Goal: Information Seeking & Learning: Learn about a topic

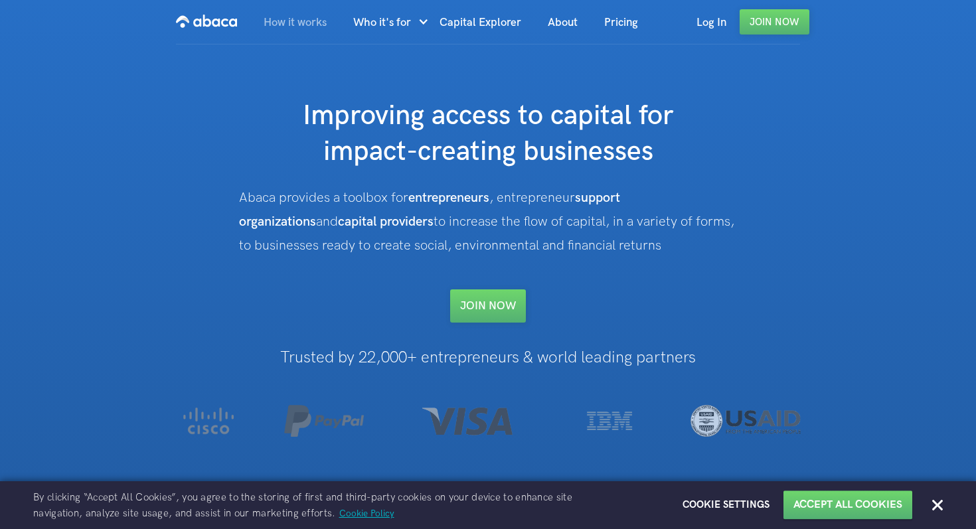
click at [309, 27] on link "How it works" at bounding box center [295, 22] width 90 height 45
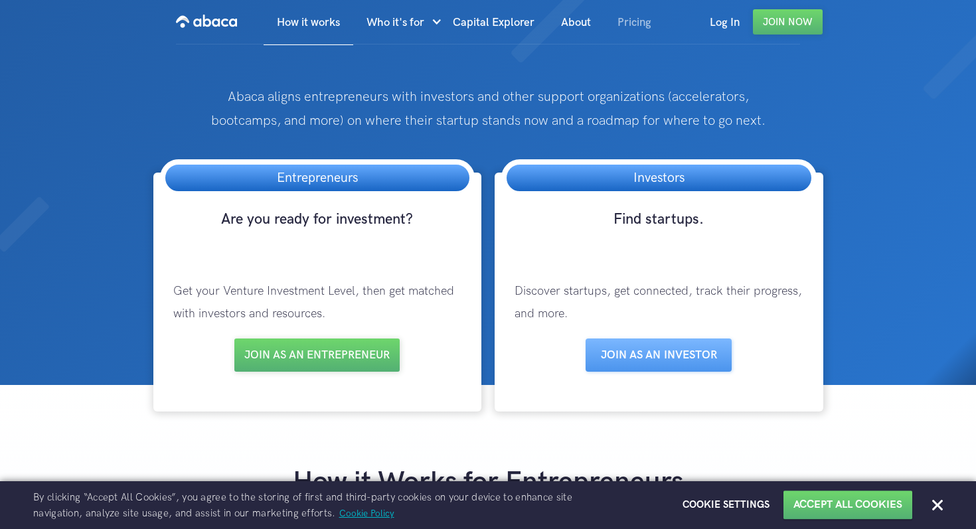
click at [625, 24] on link "Pricing" at bounding box center [634, 22] width 60 height 45
